Goal: Task Accomplishment & Management: Manage account settings

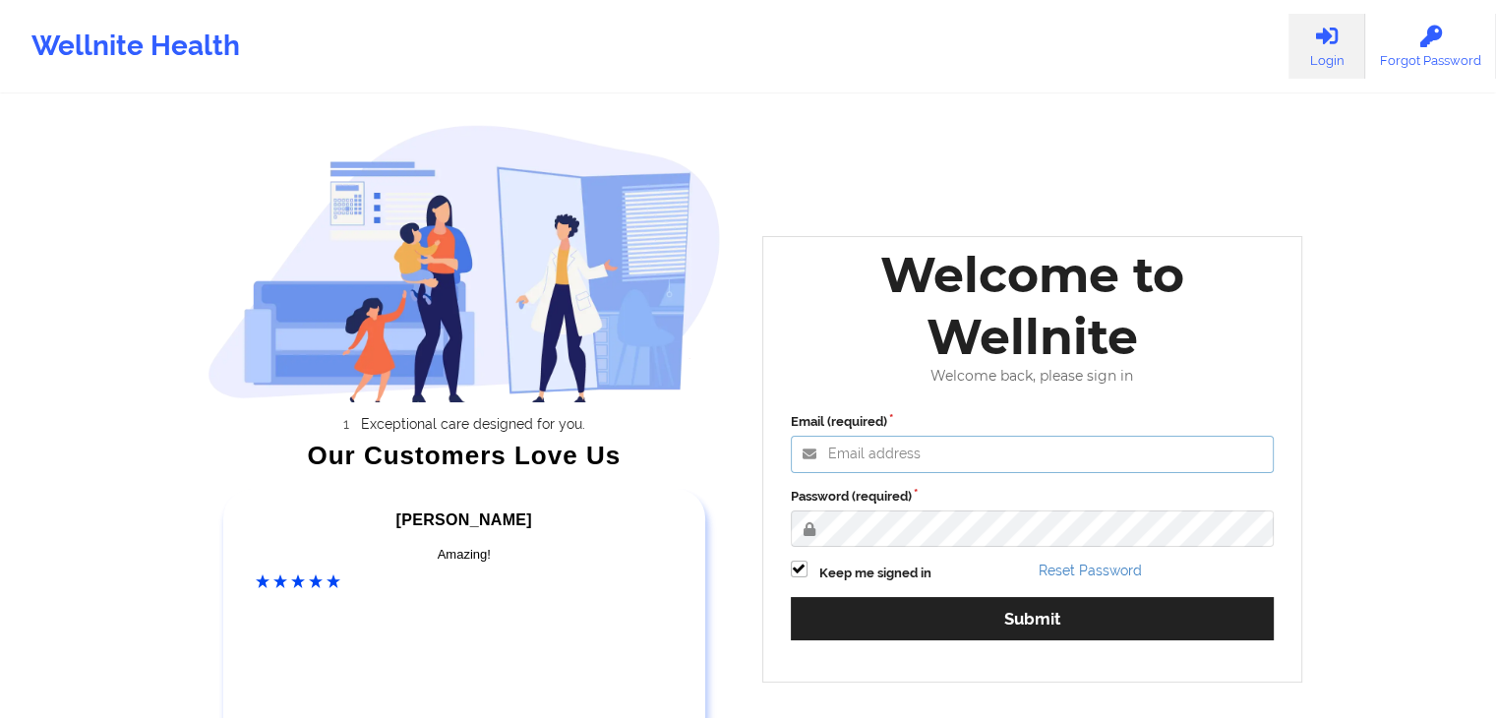
type input "[EMAIL_ADDRESS][DOMAIN_NAME]"
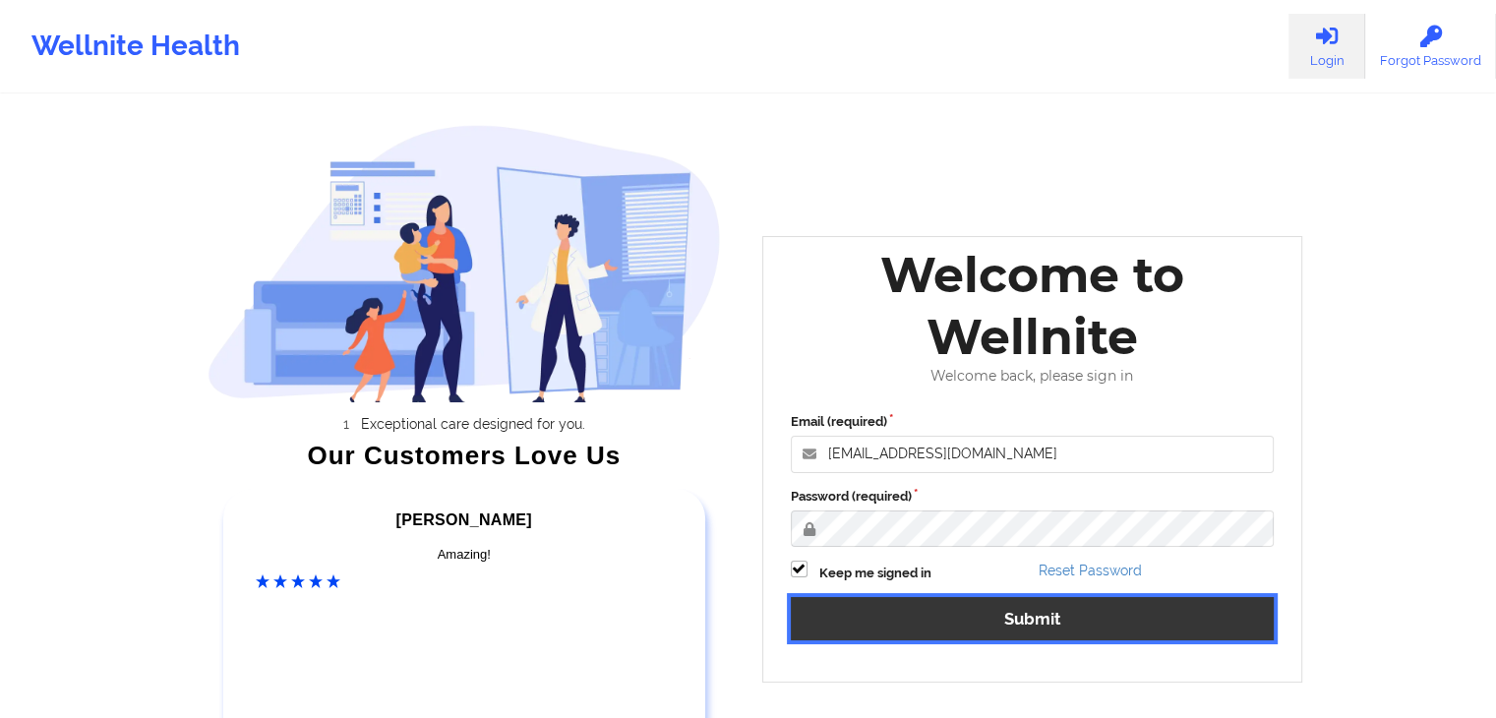
click at [910, 607] on button "Submit" at bounding box center [1033, 618] width 484 height 42
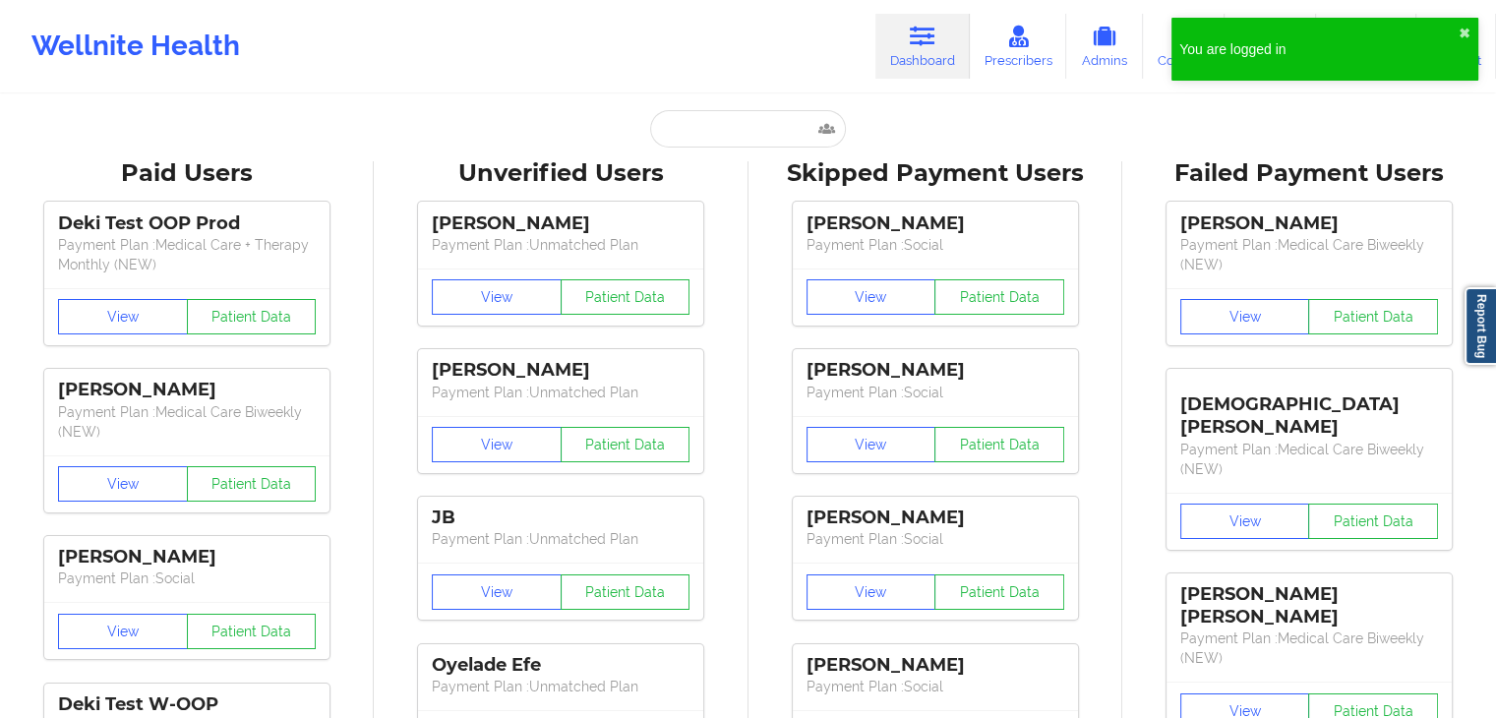
click at [1461, 43] on div "You are logged in ✖︎" at bounding box center [1324, 49] width 307 height 63
